Goal: Task Accomplishment & Management: Manage account settings

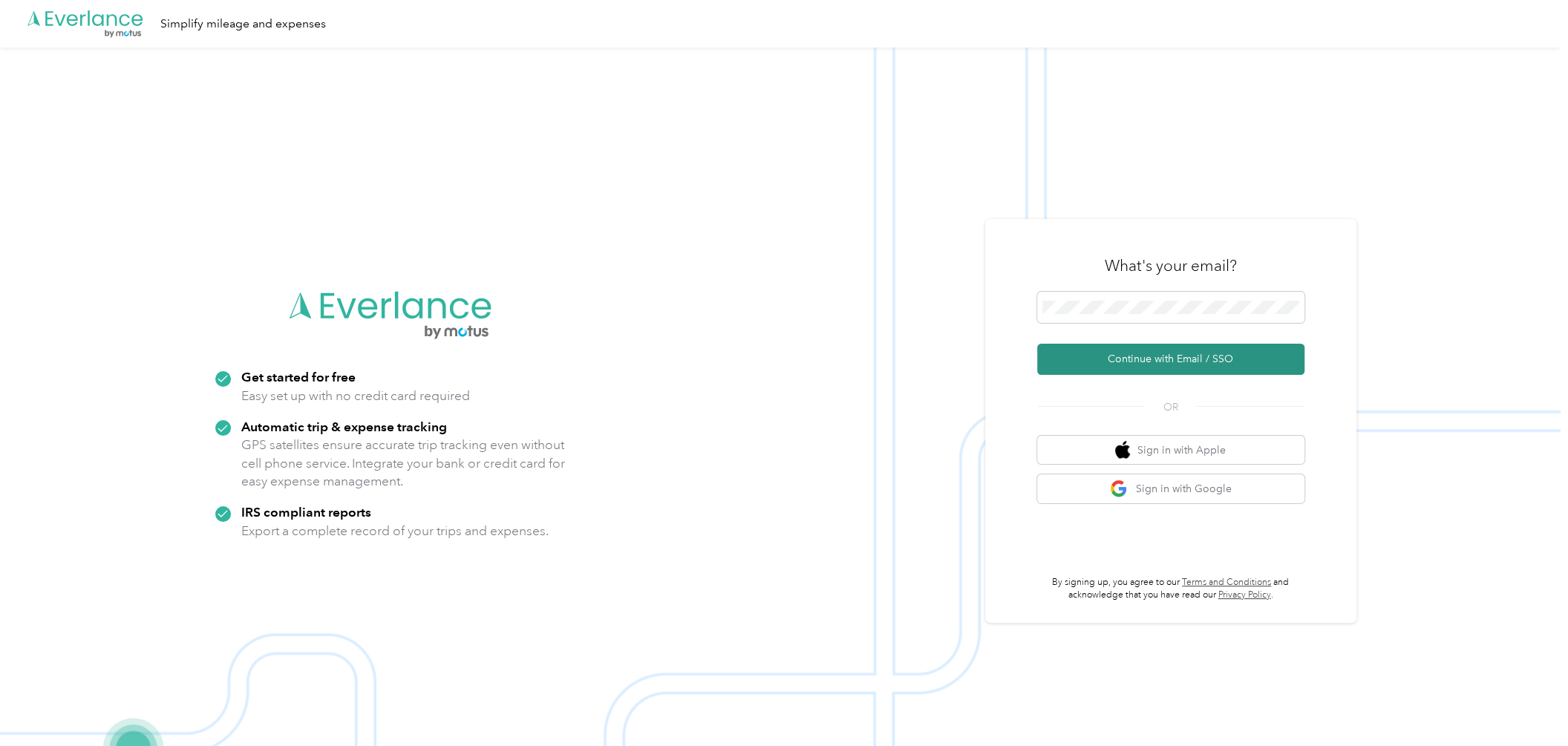
click at [1108, 358] on button "Continue with Email / SSO" at bounding box center [1170, 359] width 267 height 31
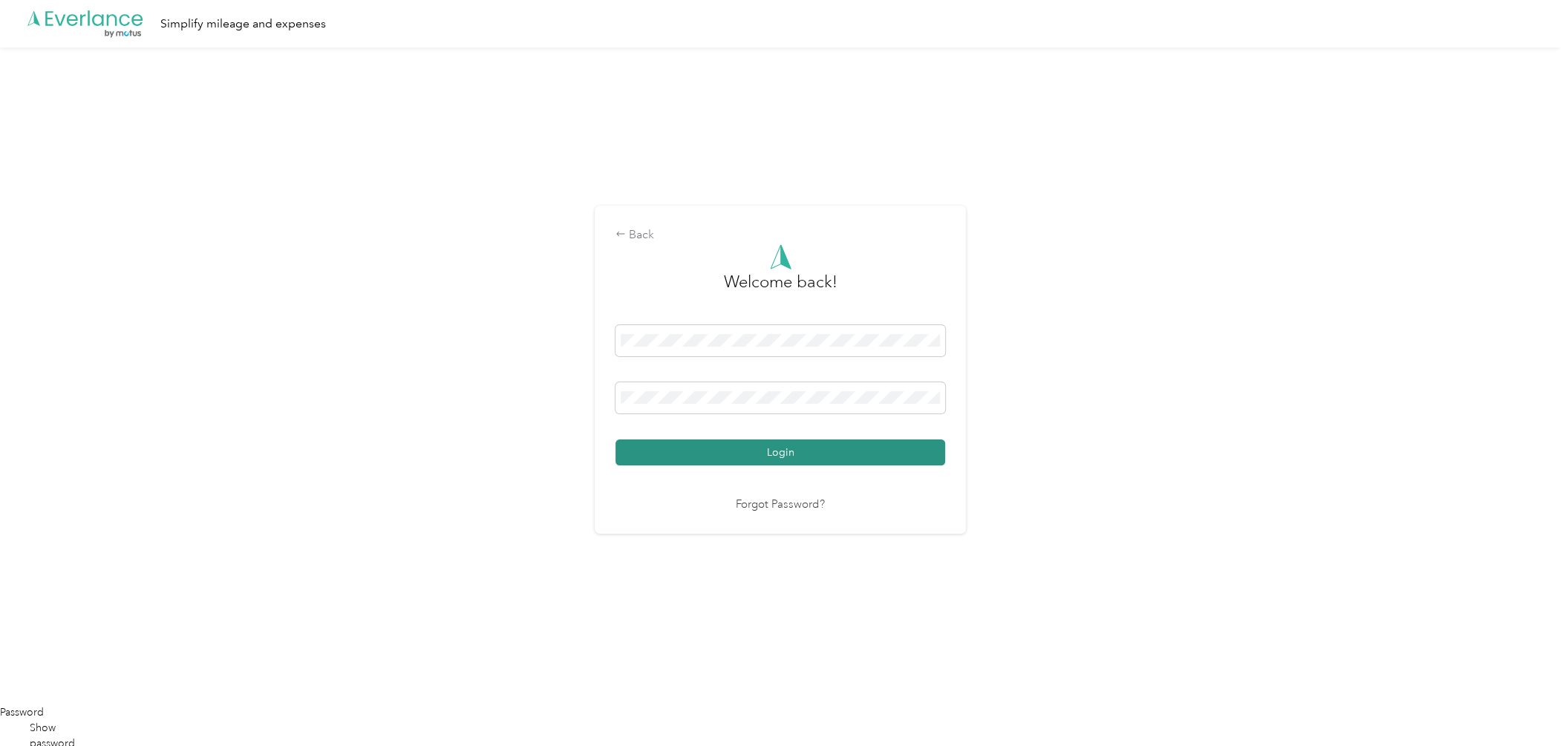
click at [837, 445] on button "Login" at bounding box center [780, 452] width 330 height 26
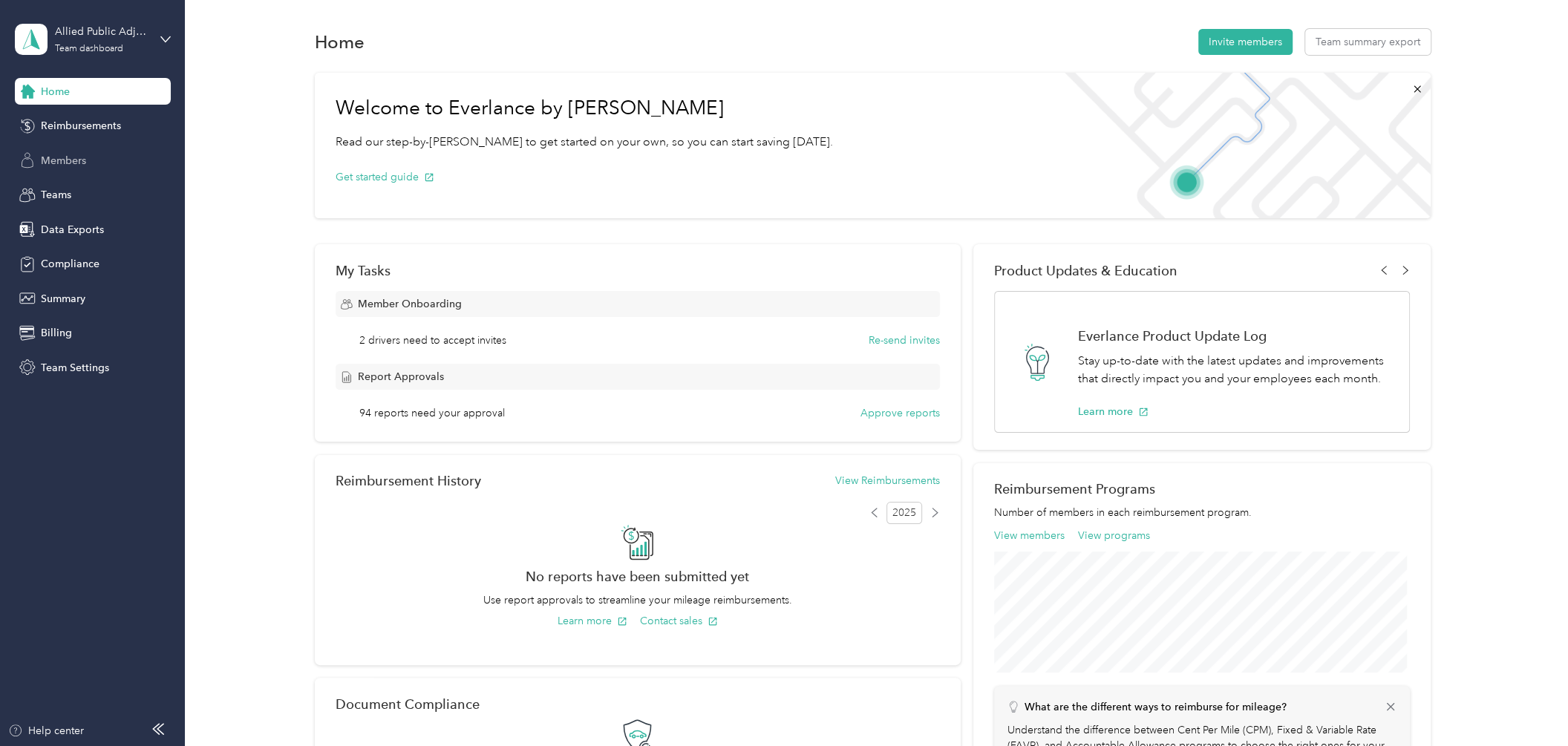
click at [51, 156] on span "Members" at bounding box center [63, 161] width 45 height 16
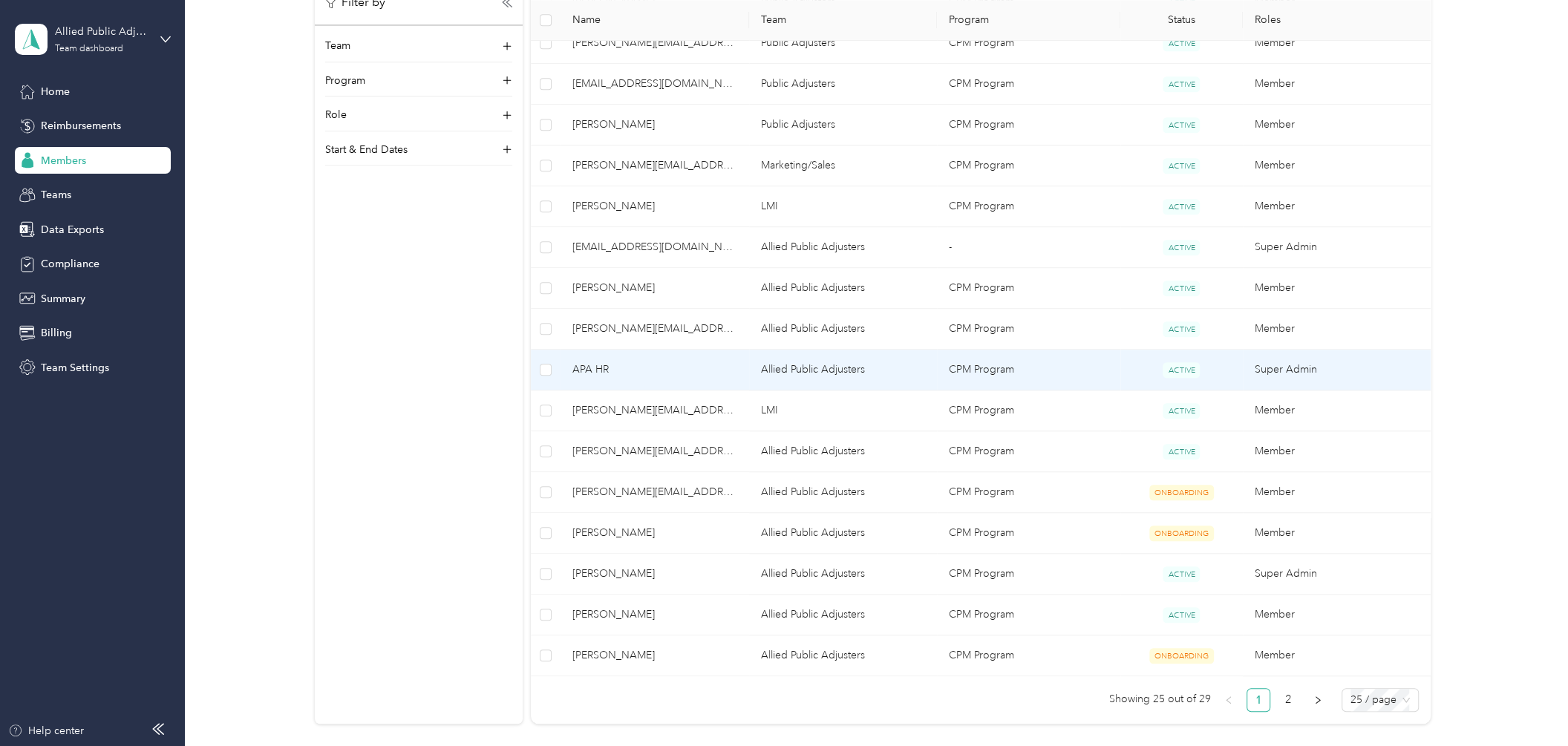
scroll to position [835, 0]
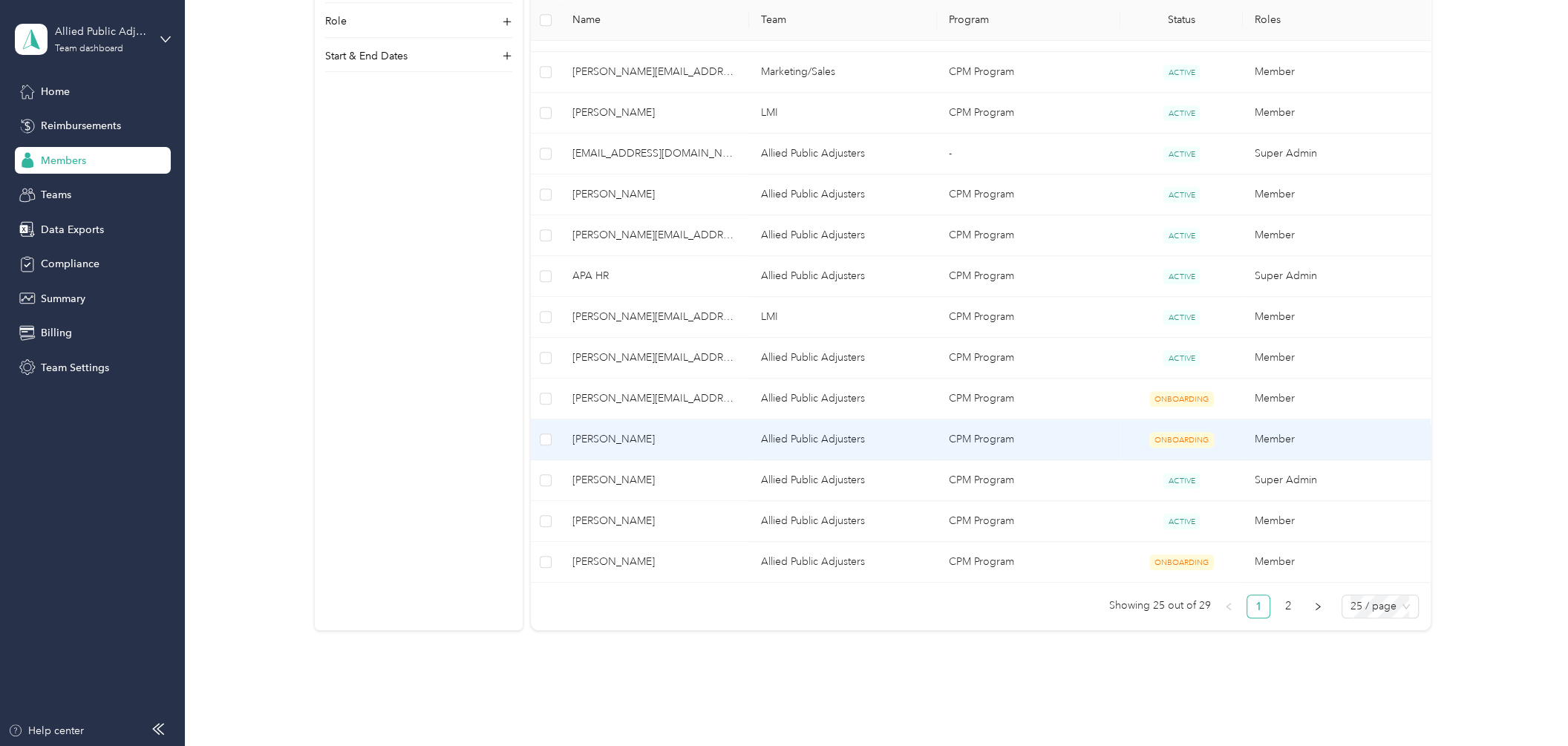
click at [648, 438] on span "[PERSON_NAME]" at bounding box center [654, 440] width 164 height 16
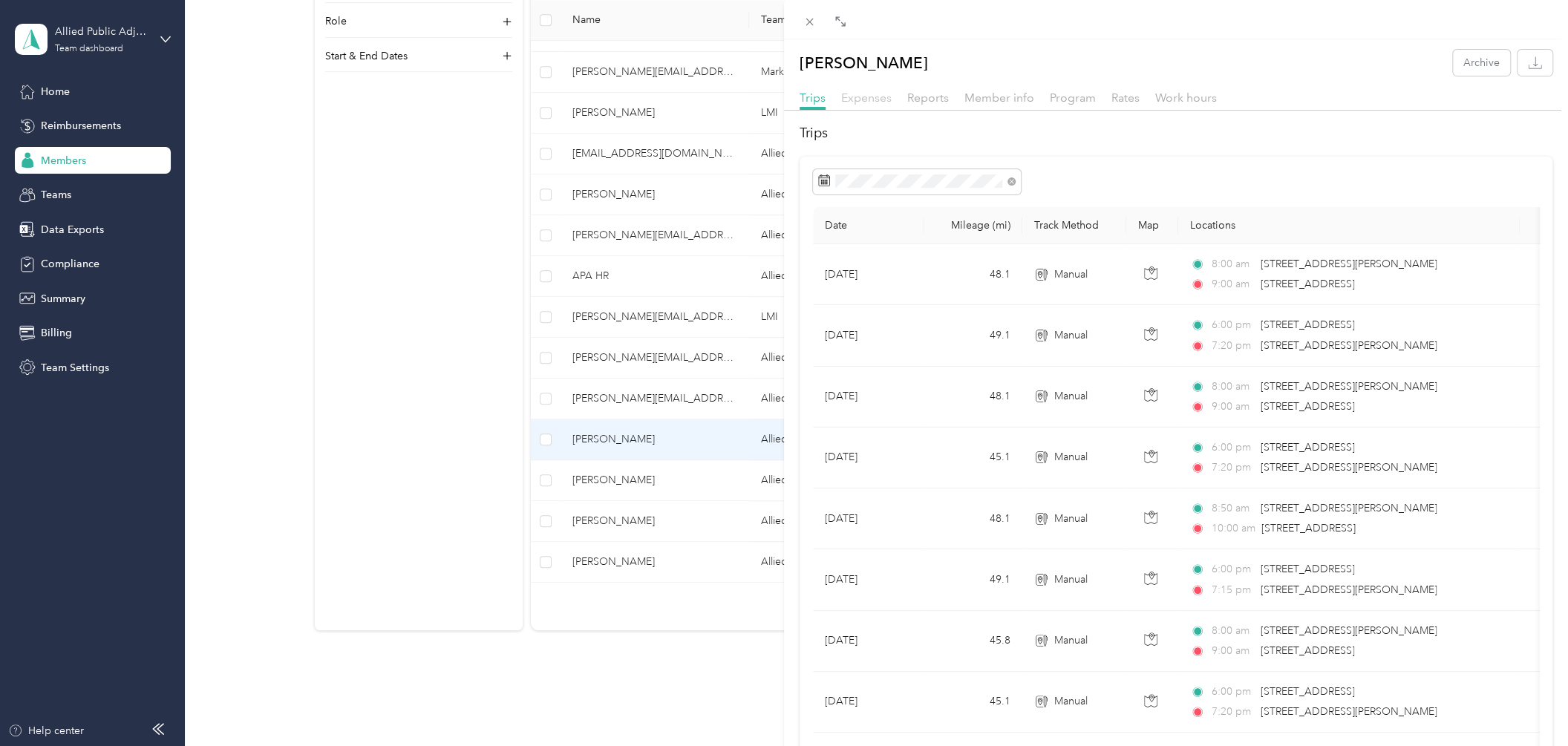
click at [878, 99] on span "Expenses" at bounding box center [867, 97] width 51 height 14
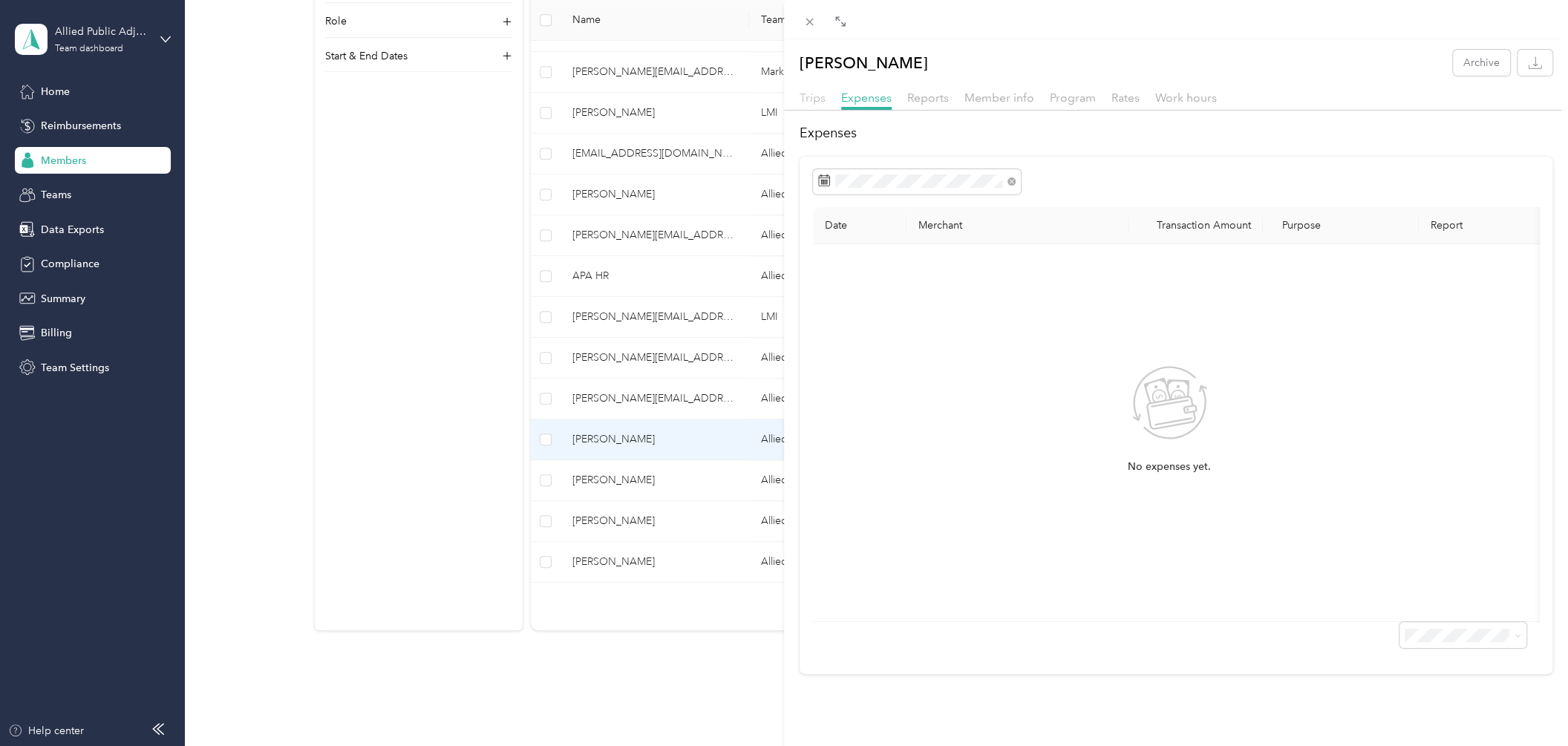
click at [814, 96] on span "Trips" at bounding box center [812, 97] width 26 height 14
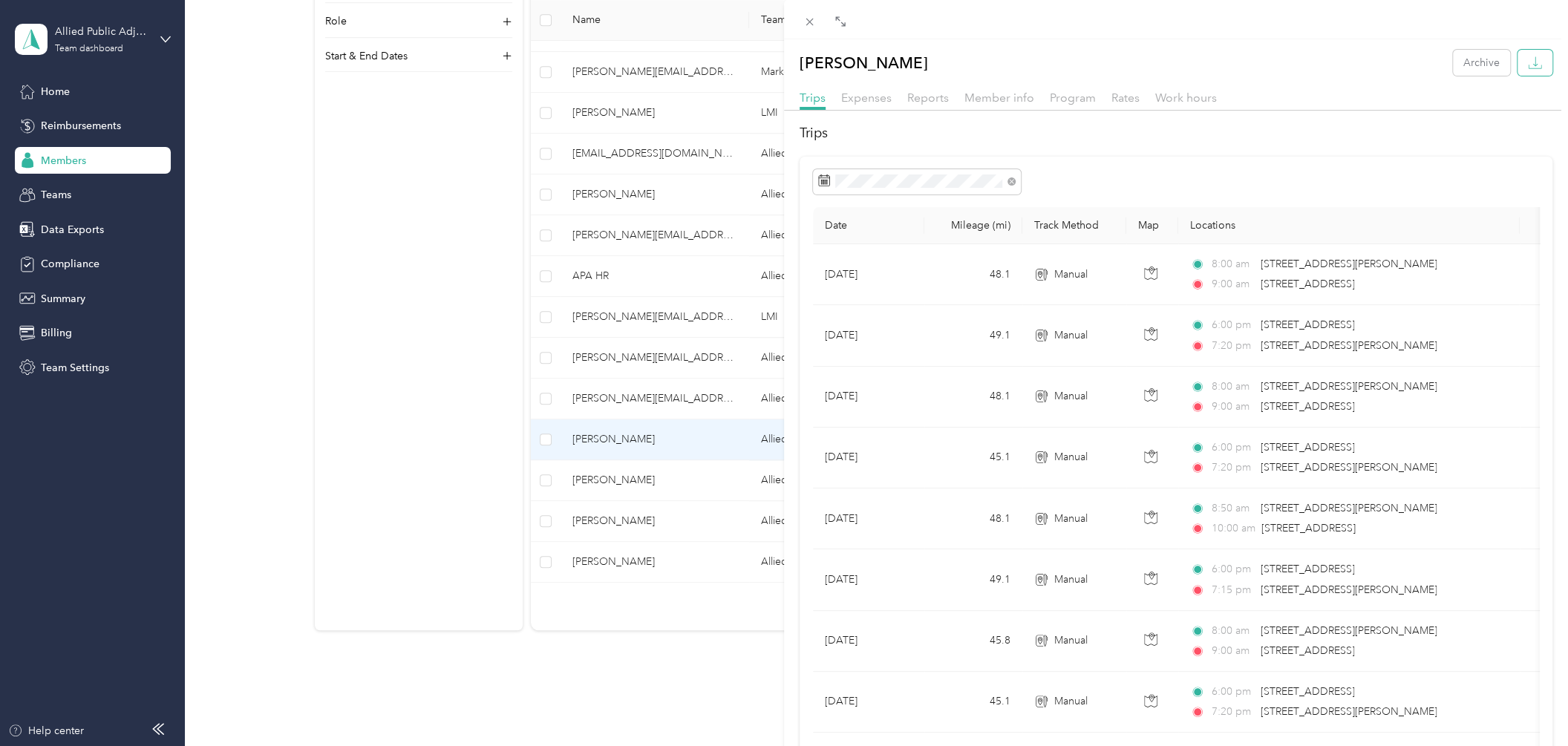
click at [1531, 59] on button "button" at bounding box center [1535, 62] width 35 height 26
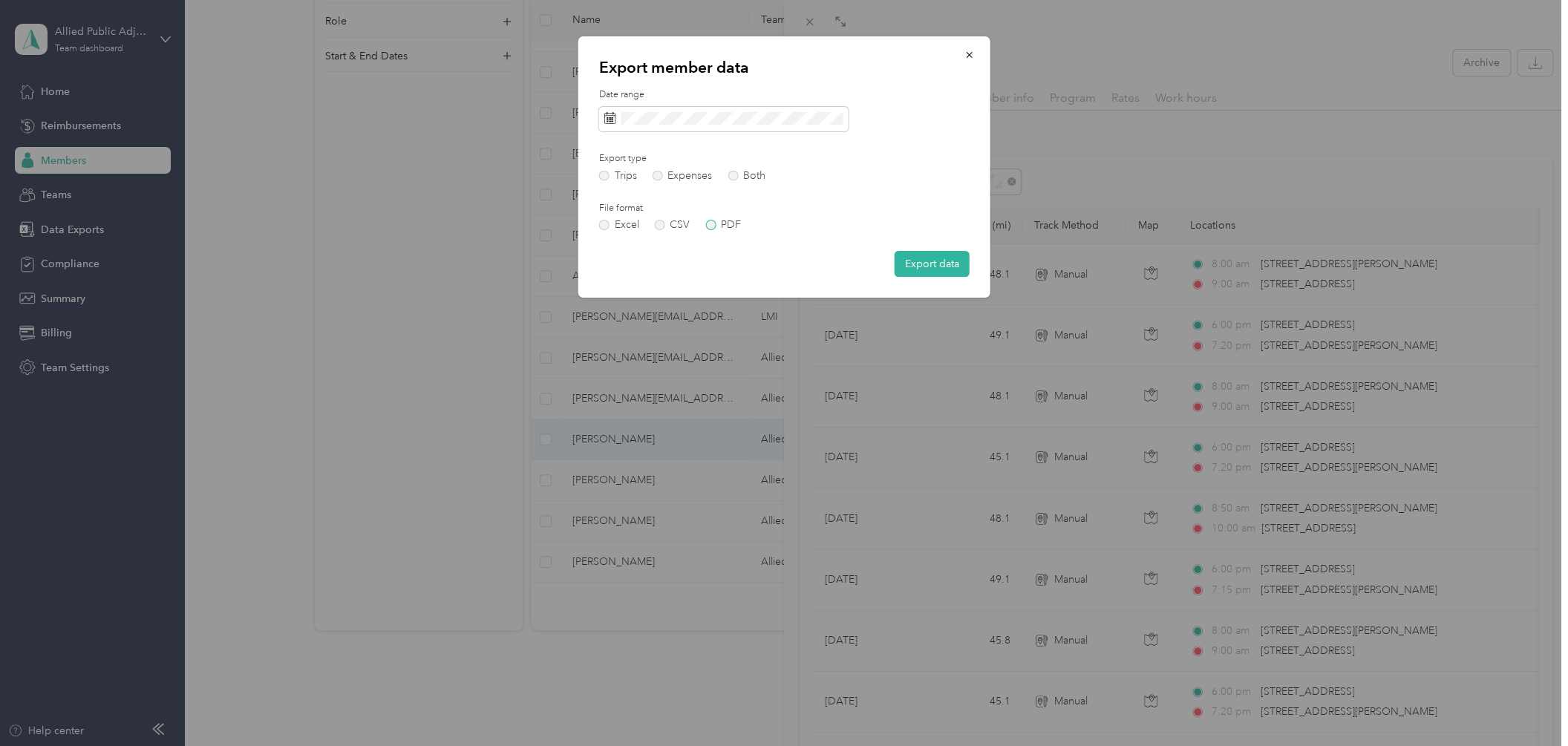
click at [708, 226] on label "PDF" at bounding box center [723, 225] width 36 height 10
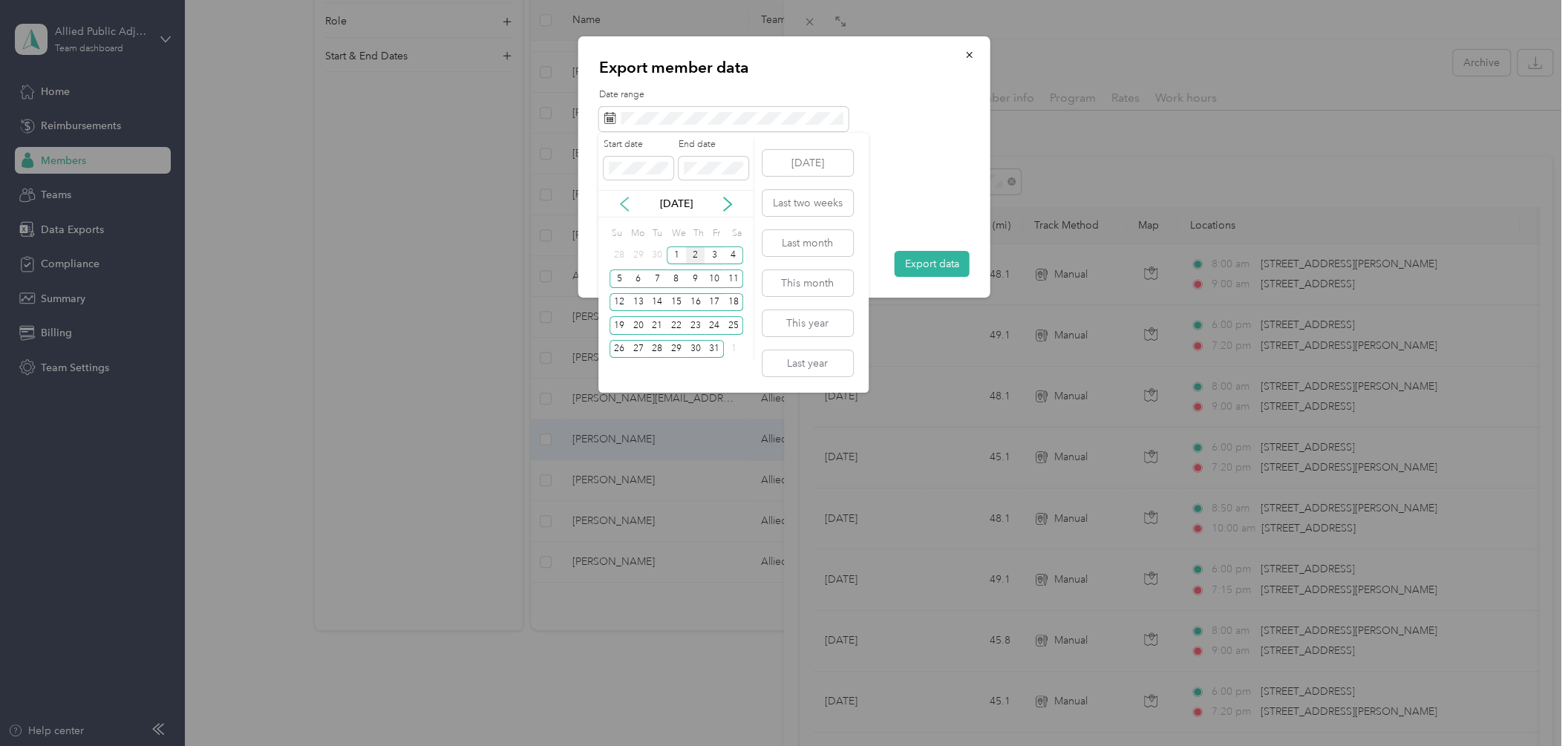
click at [626, 202] on icon at bounding box center [624, 204] width 15 height 15
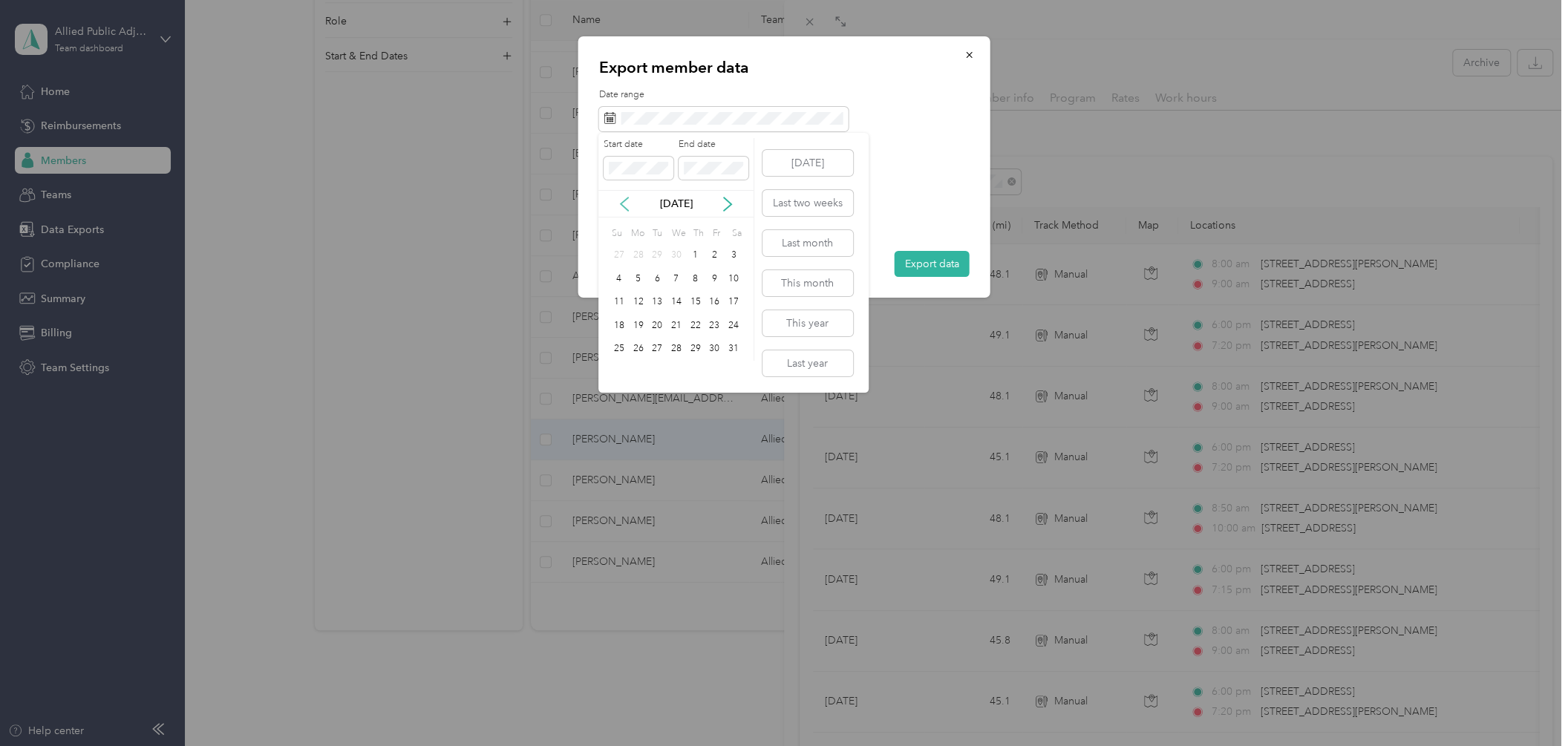
click at [626, 202] on icon at bounding box center [624, 204] width 15 height 15
click at [672, 254] on div "1" at bounding box center [676, 255] width 19 height 19
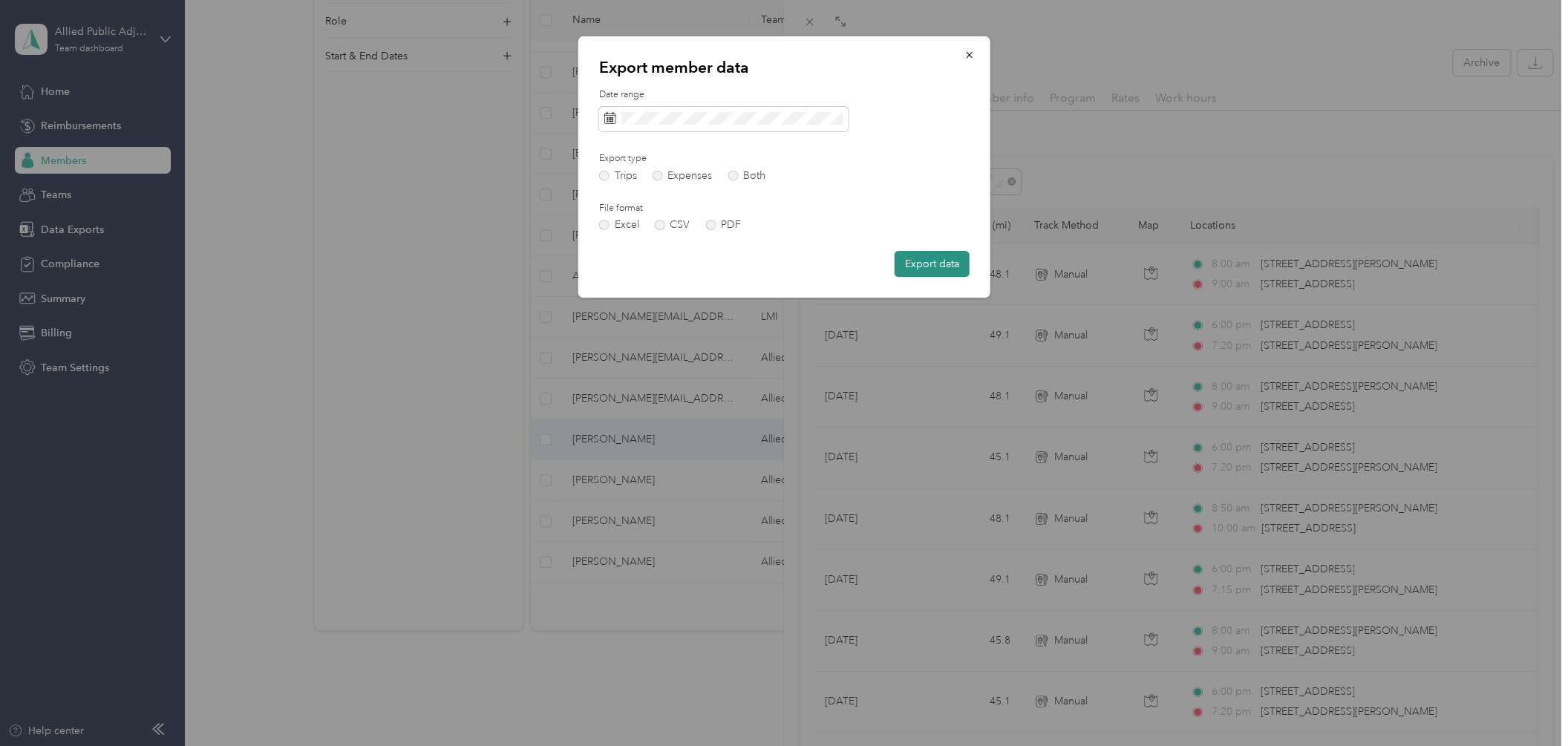
click at [925, 254] on button "Export data" at bounding box center [932, 263] width 75 height 26
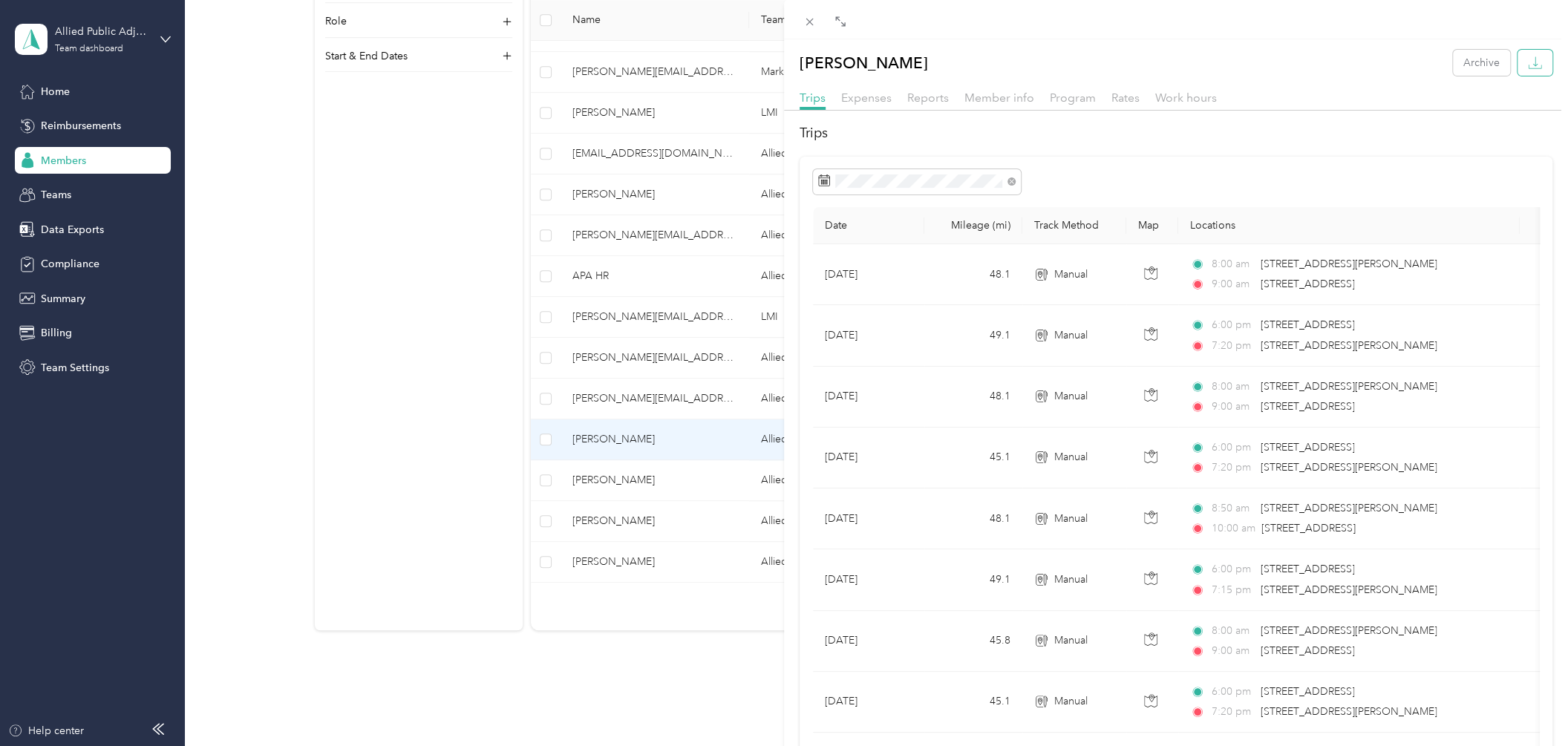
click at [1529, 66] on icon "button" at bounding box center [1535, 67] width 13 height 4
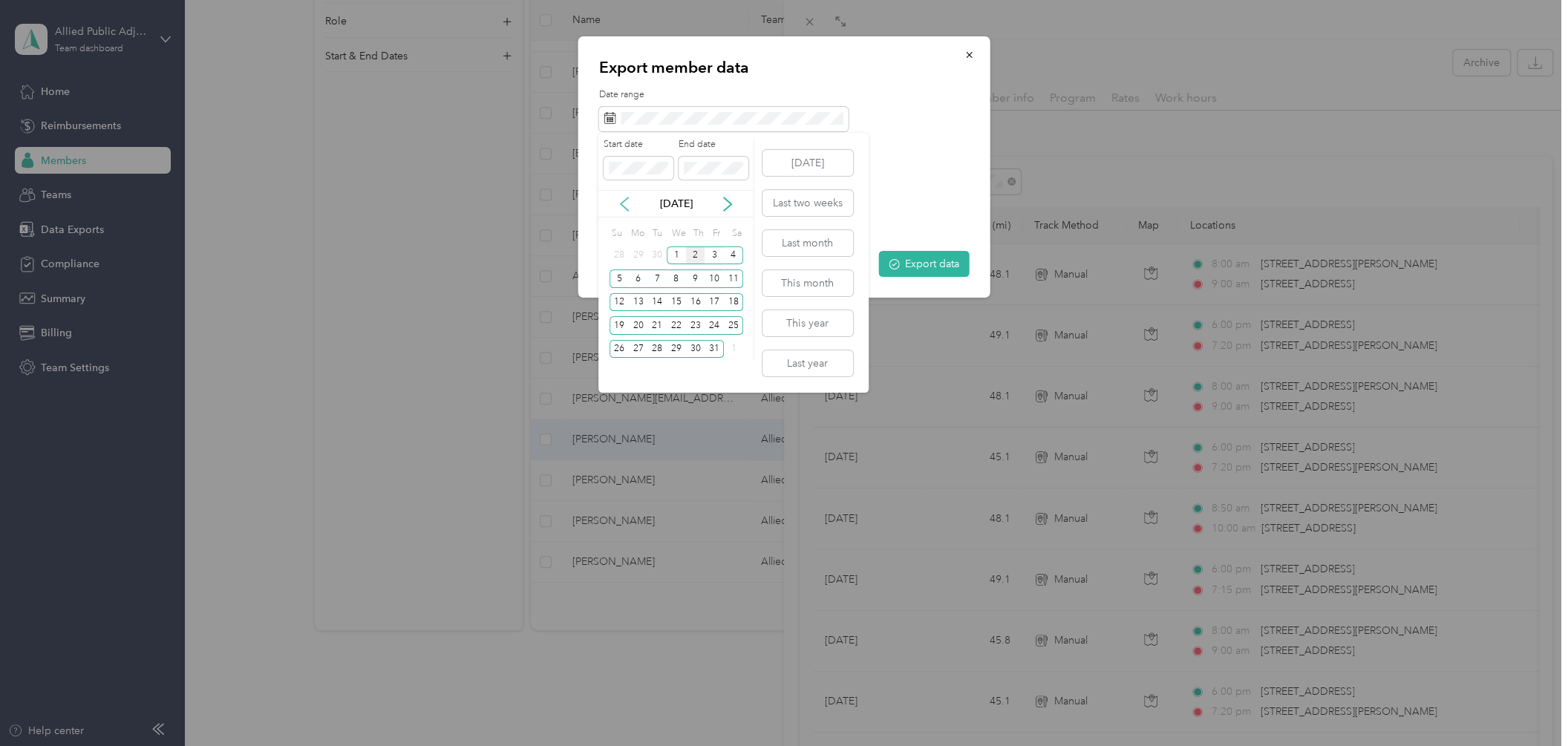
click at [623, 202] on icon at bounding box center [624, 204] width 15 height 15
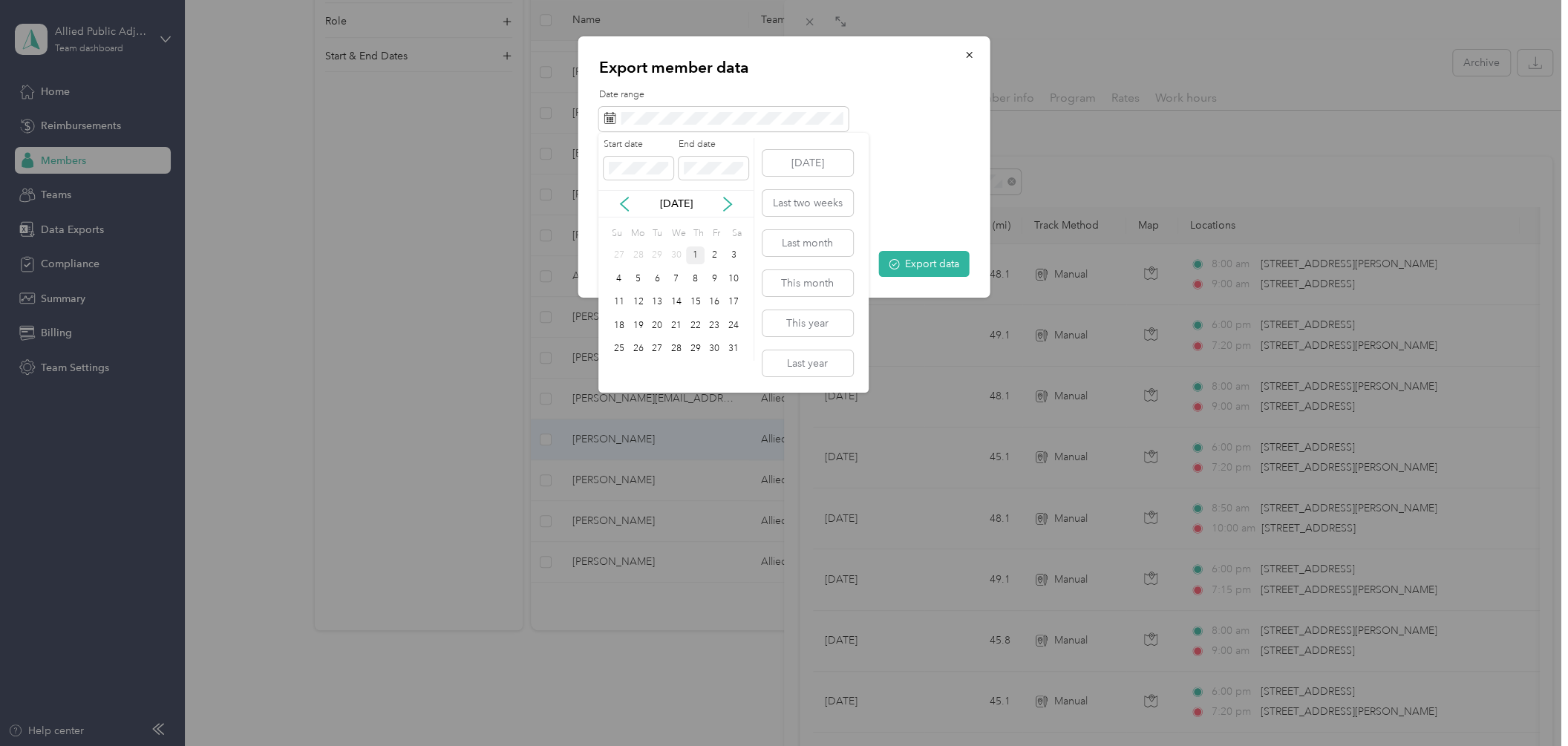
click at [692, 252] on div "1" at bounding box center [695, 255] width 19 height 19
click at [673, 196] on p "[DATE]" at bounding box center [676, 203] width 62 height 16
click at [722, 203] on icon at bounding box center [727, 204] width 15 height 15
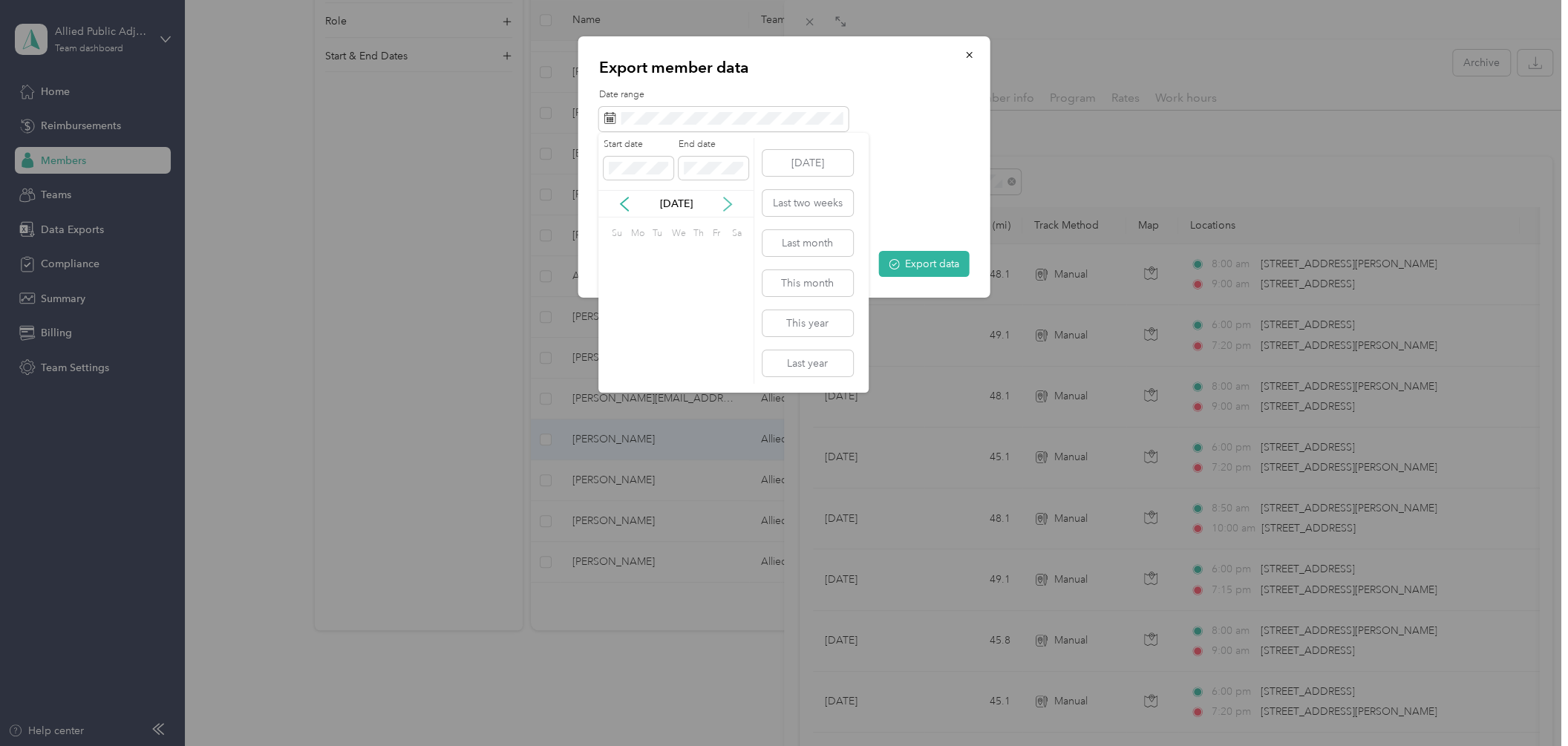
click at [722, 203] on icon at bounding box center [727, 204] width 15 height 15
click at [719, 344] on div "31" at bounding box center [714, 349] width 19 height 19
click at [623, 205] on icon at bounding box center [624, 204] width 15 height 15
click at [623, 205] on icon at bounding box center [624, 204] width 7 height 13
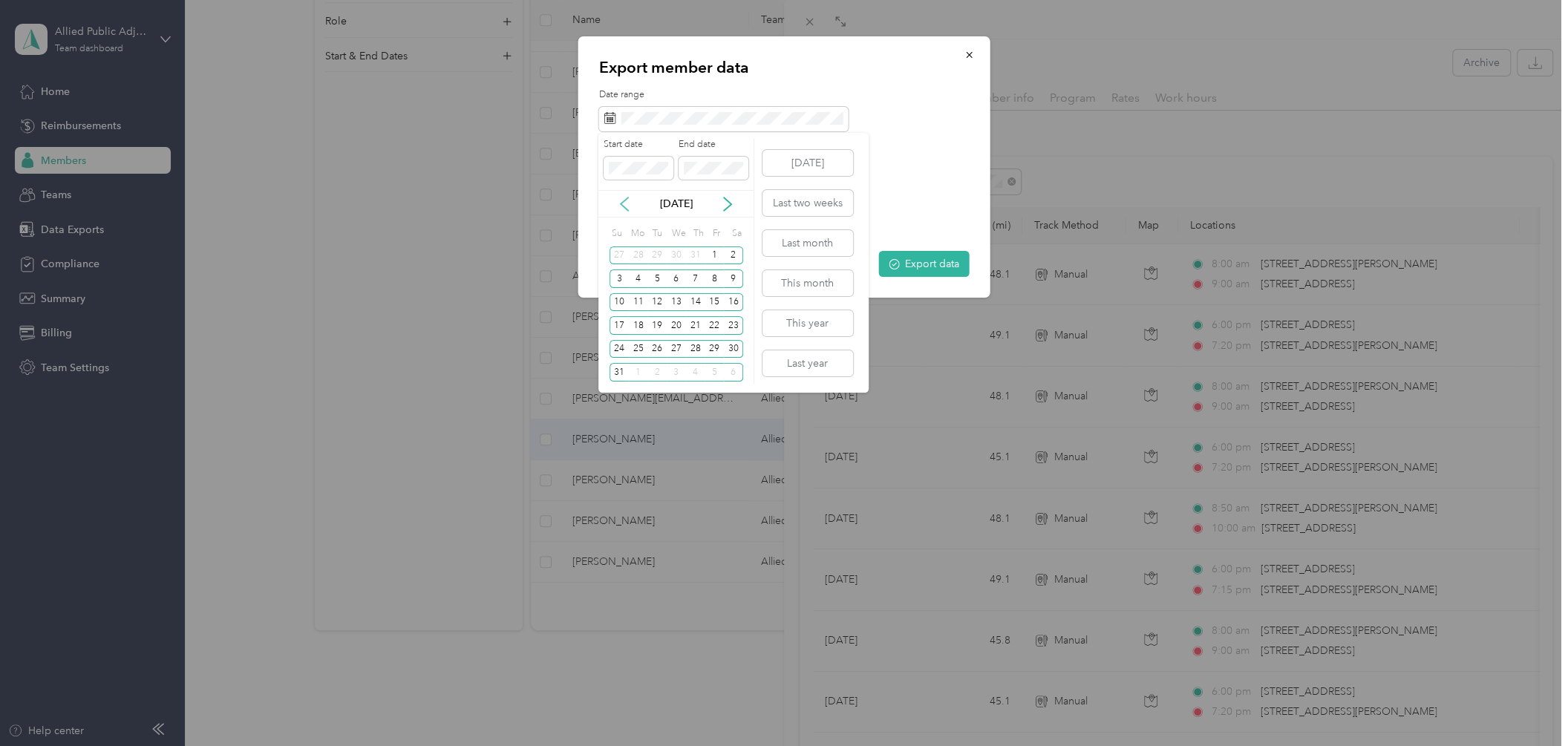
click at [623, 205] on icon at bounding box center [624, 204] width 7 height 13
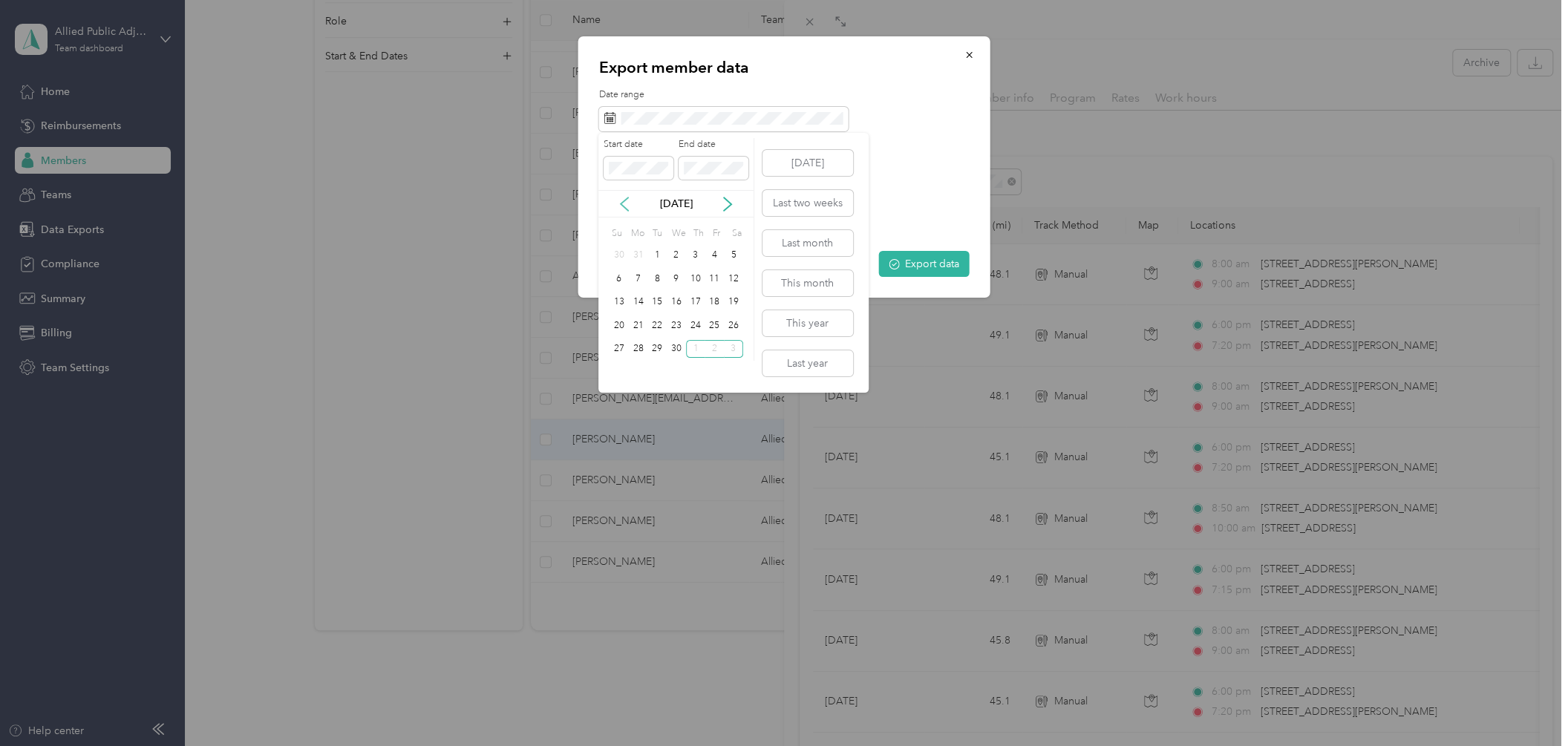
click at [623, 205] on icon at bounding box center [624, 204] width 7 height 13
click at [675, 251] on div "1" at bounding box center [676, 255] width 19 height 19
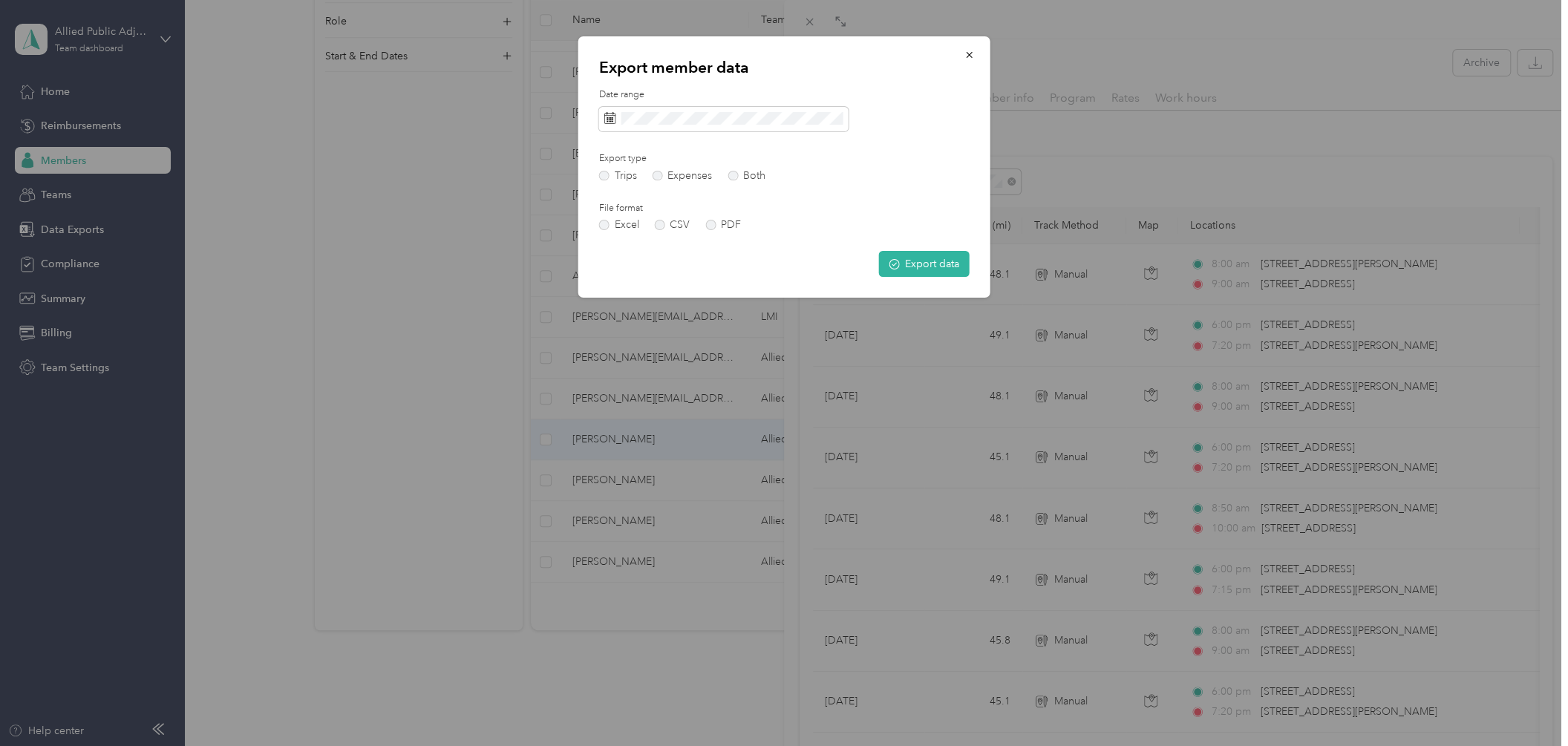
click at [948, 145] on div "Date range Export type Trips Expenses Both File format Excel CSV PDF Export data" at bounding box center [784, 182] width 370 height 188
click at [942, 263] on button "Export data" at bounding box center [925, 263] width 91 height 26
